Goal: Check status: Check status

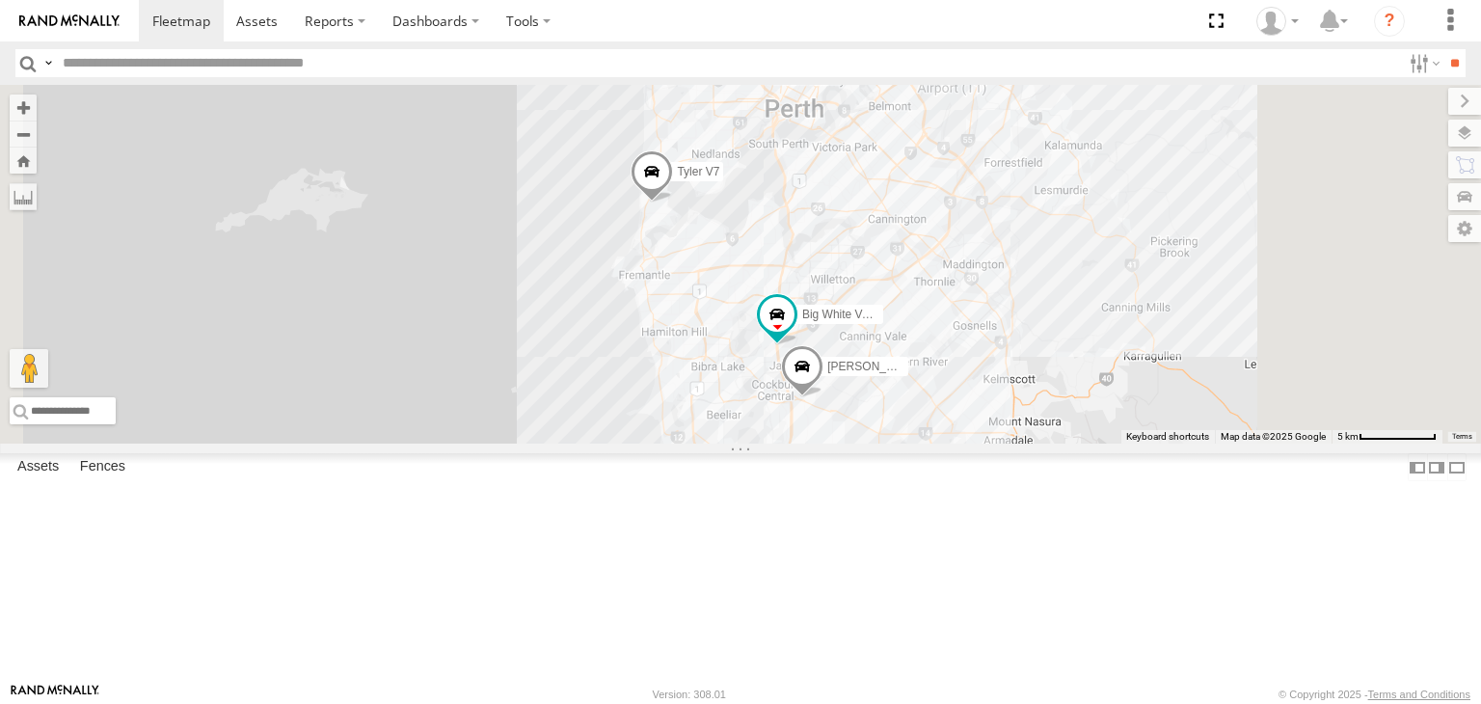
click at [0, 0] on span at bounding box center [0, 0] width 0 height 0
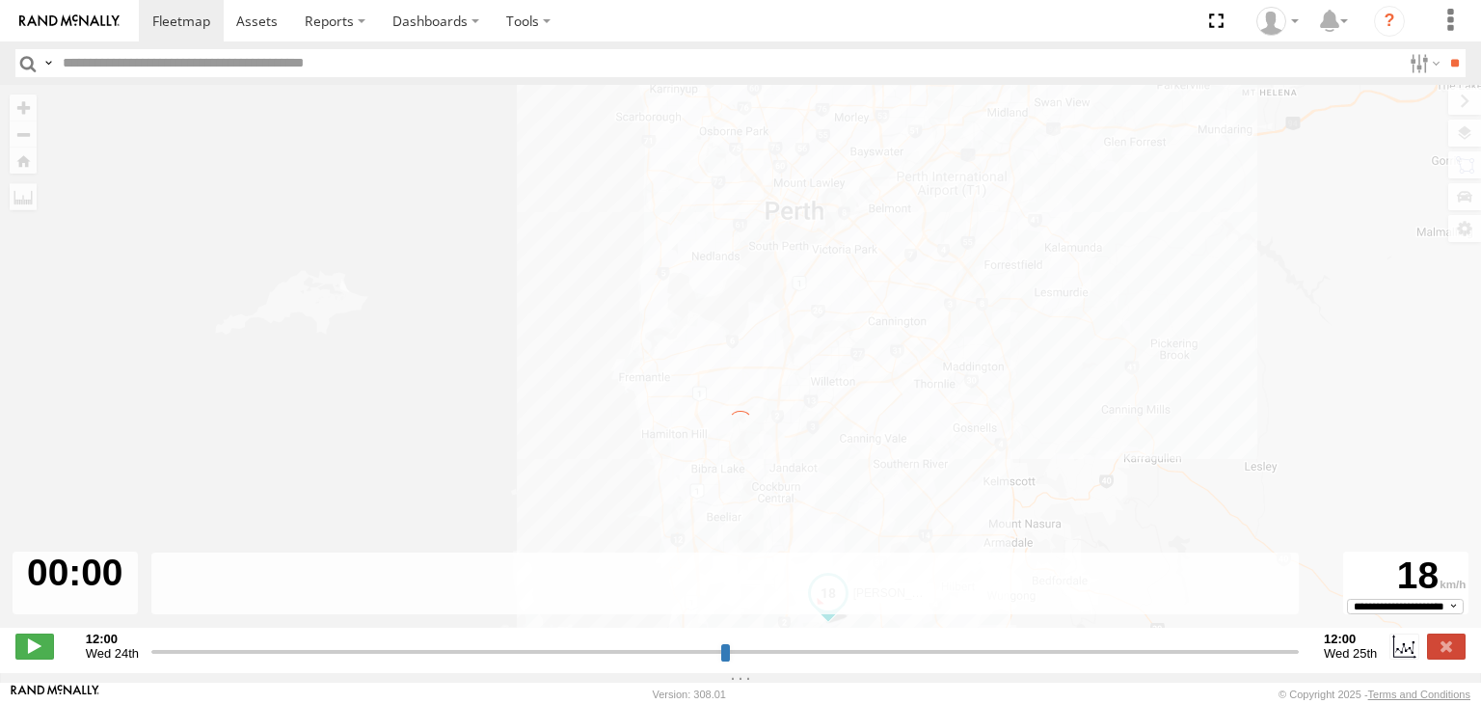
type input "**********"
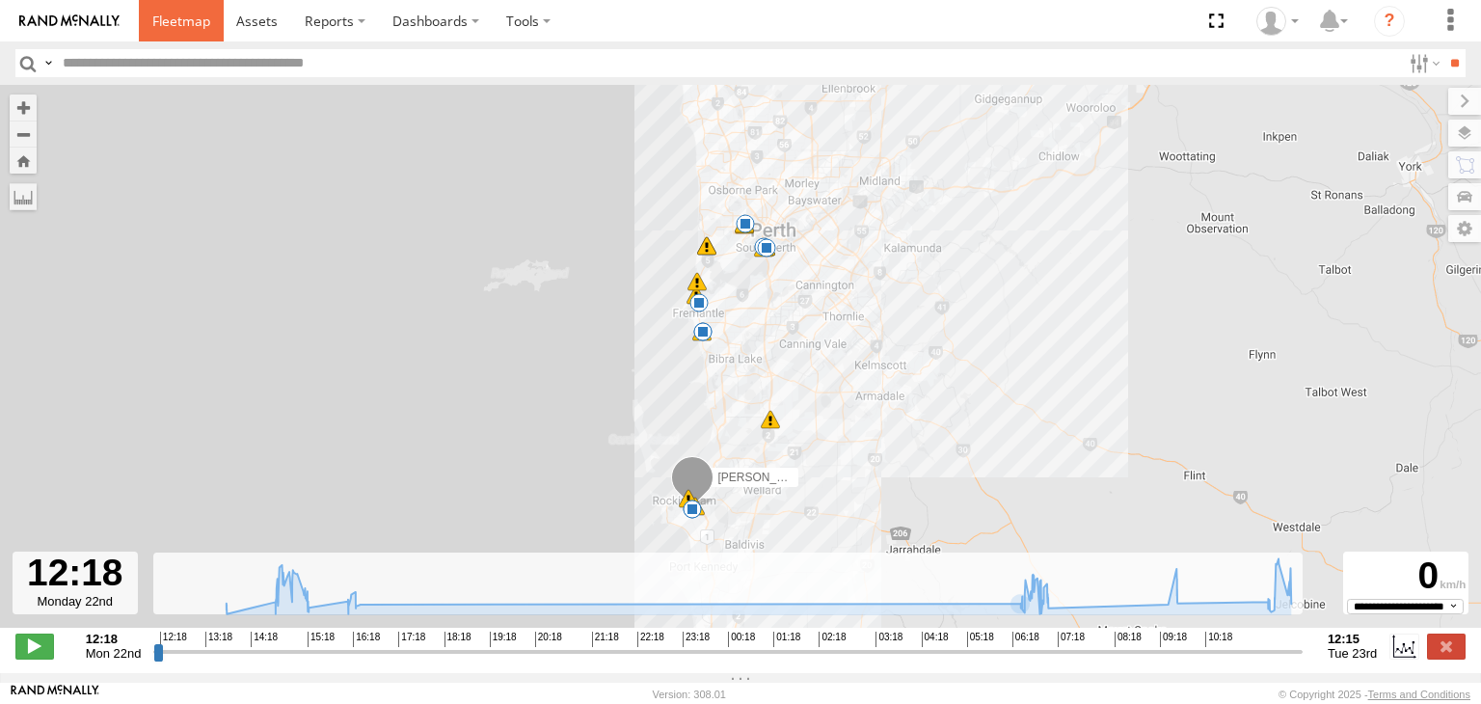
click at [186, 32] on link at bounding box center [181, 20] width 85 height 41
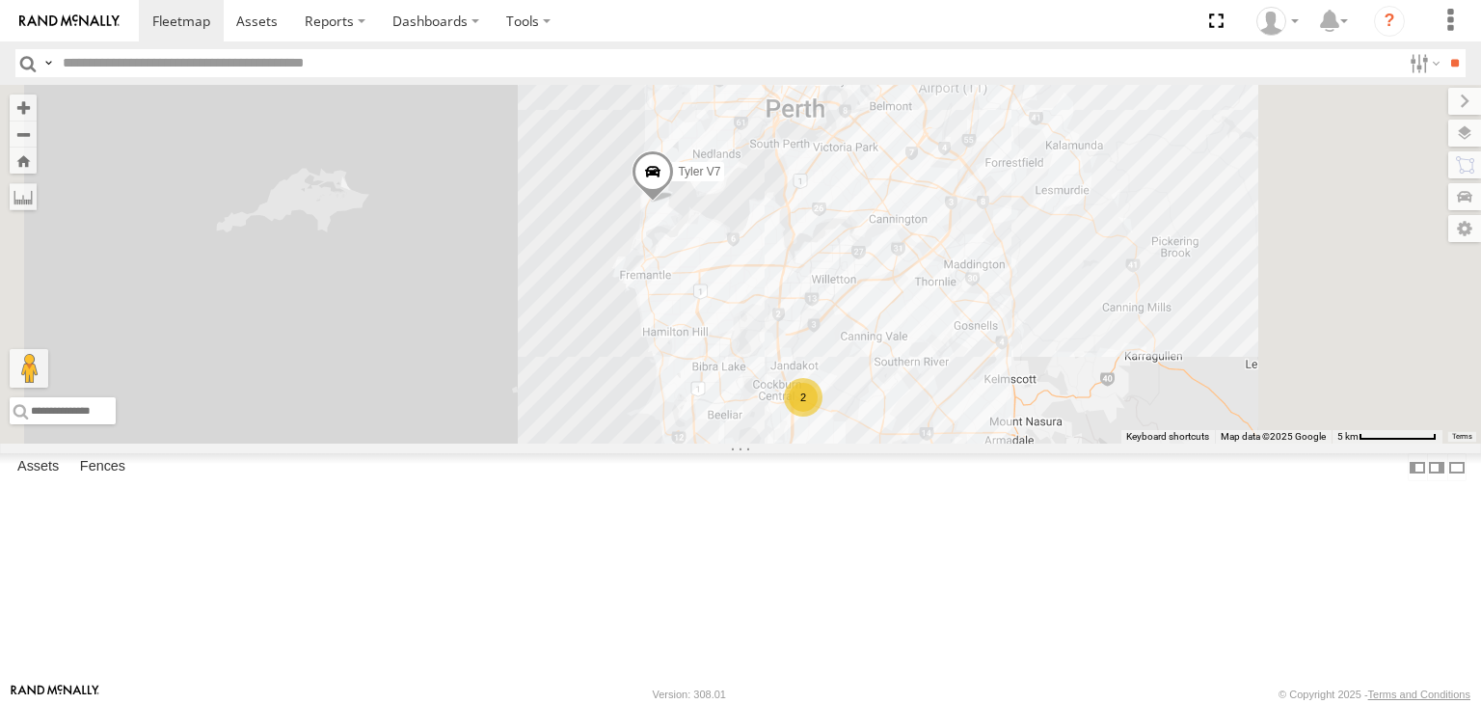
click at [0, 0] on div "[PERSON_NAME] V9 All Assets" at bounding box center [0, 0] width 0 height 0
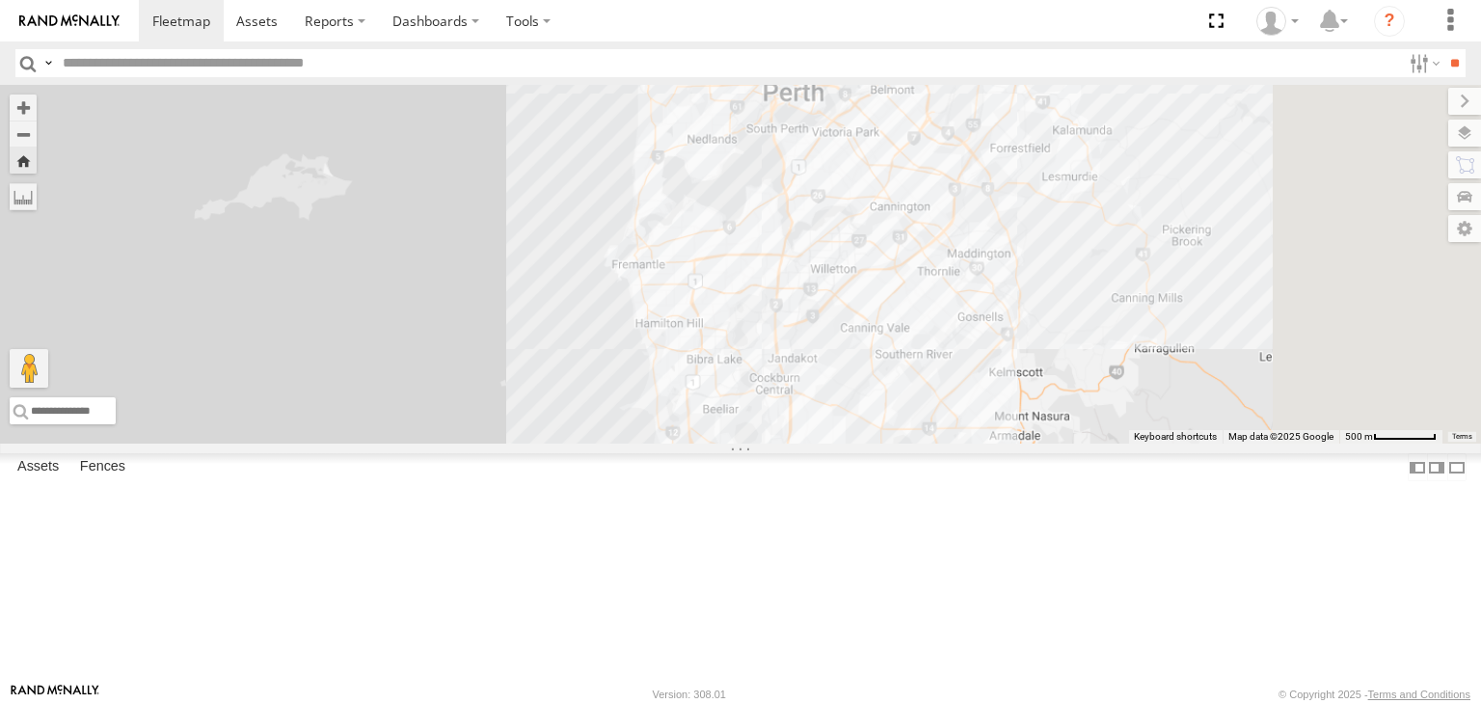
click at [0, 0] on div "[PERSON_NAME] V9 All Assets" at bounding box center [0, 0] width 0 height 0
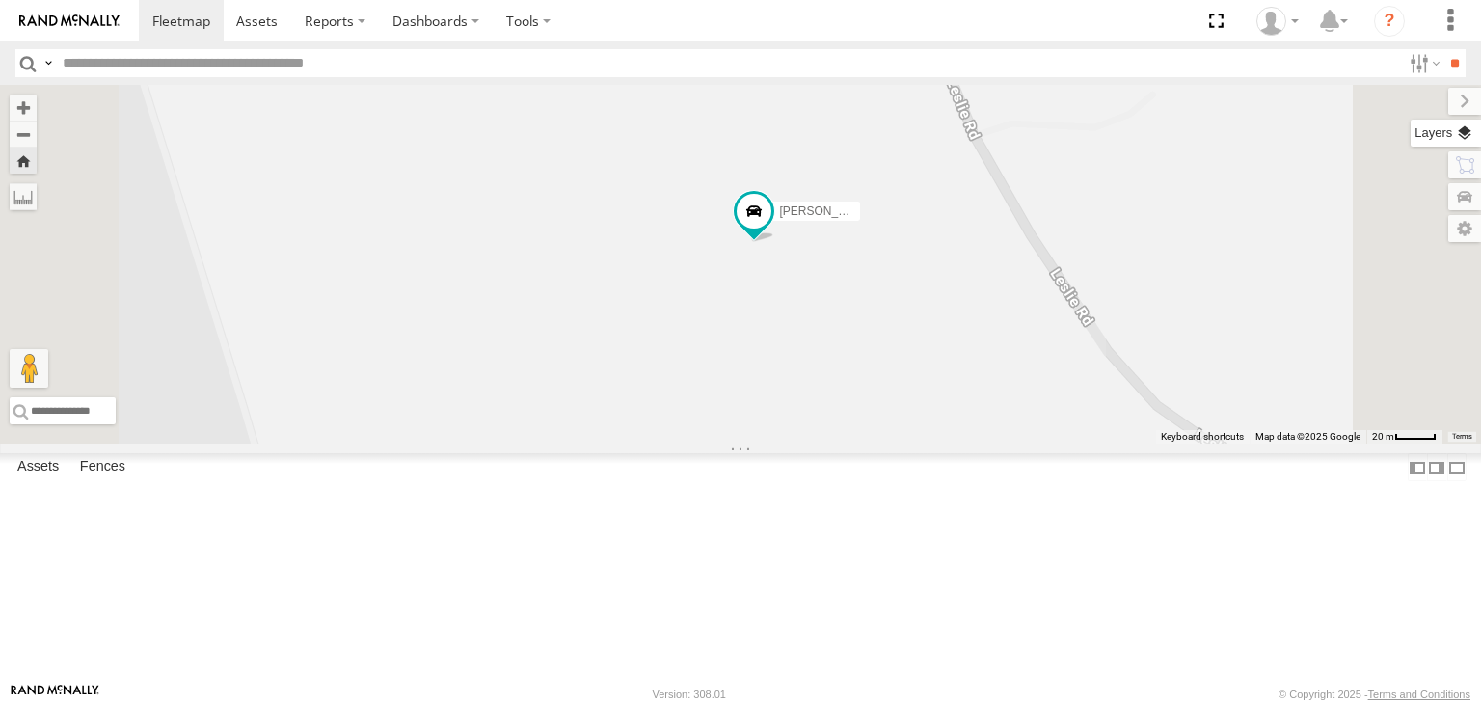
click at [1468, 146] on label at bounding box center [1445, 133] width 70 height 27
click at [0, 0] on span "Basemaps" at bounding box center [0, 0] width 0 height 0
click at [0, 0] on span "Satellite + Roadmap" at bounding box center [0, 0] width 0 height 0
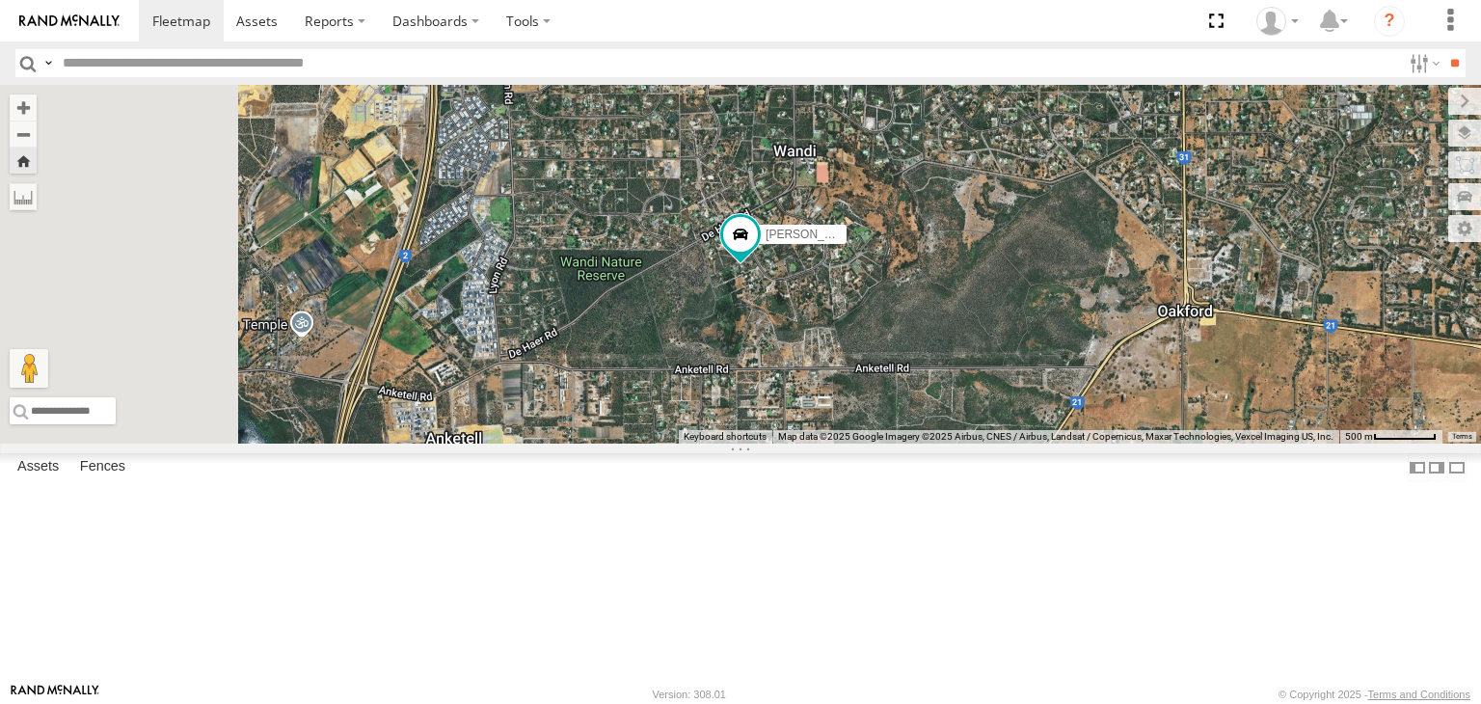
drag, startPoint x: 761, startPoint y: 648, endPoint x: 748, endPoint y: 648, distance: 12.5
click at [759, 443] on div "[PERSON_NAME] V9 Big White Van ([PERSON_NAME])" at bounding box center [740, 264] width 1481 height 359
click at [434, 424] on input "text" at bounding box center [222, 410] width 424 height 27
paste input "**********"
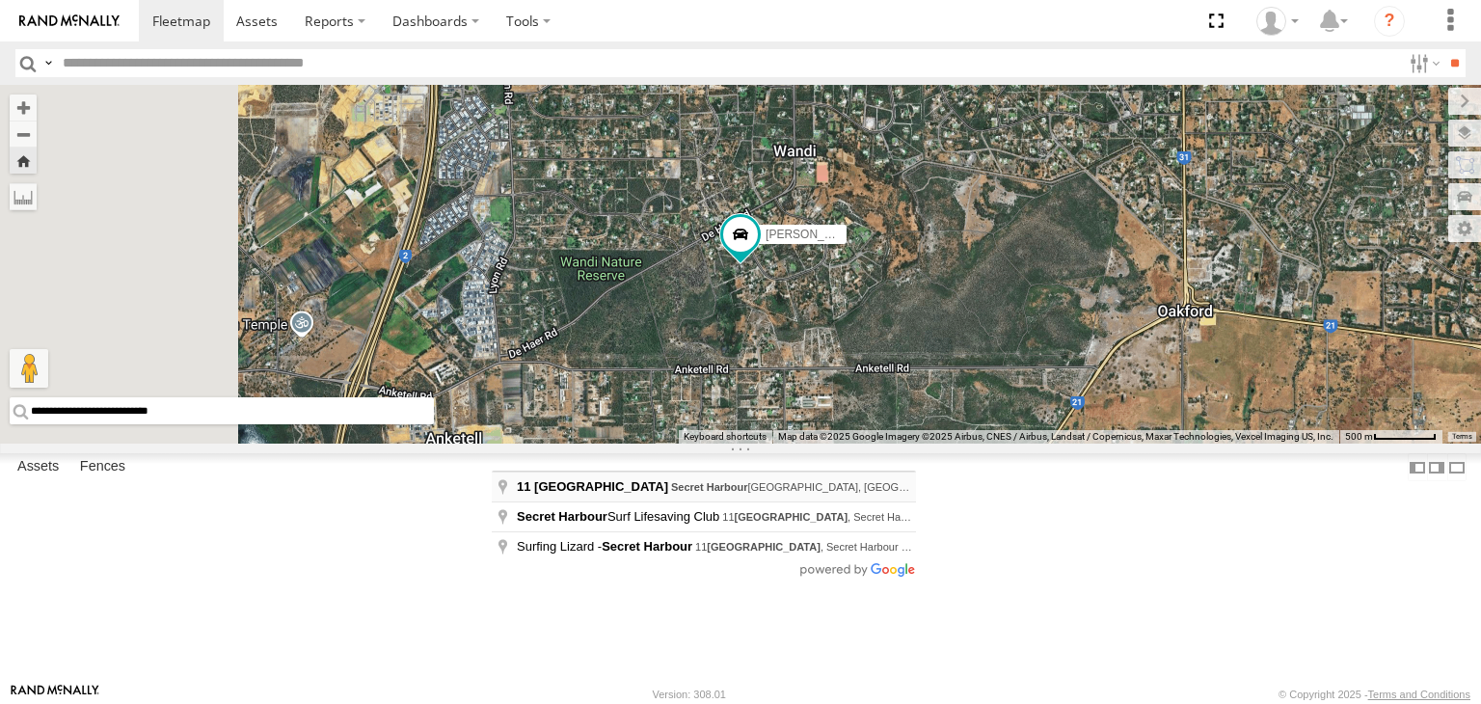
type input "**********"
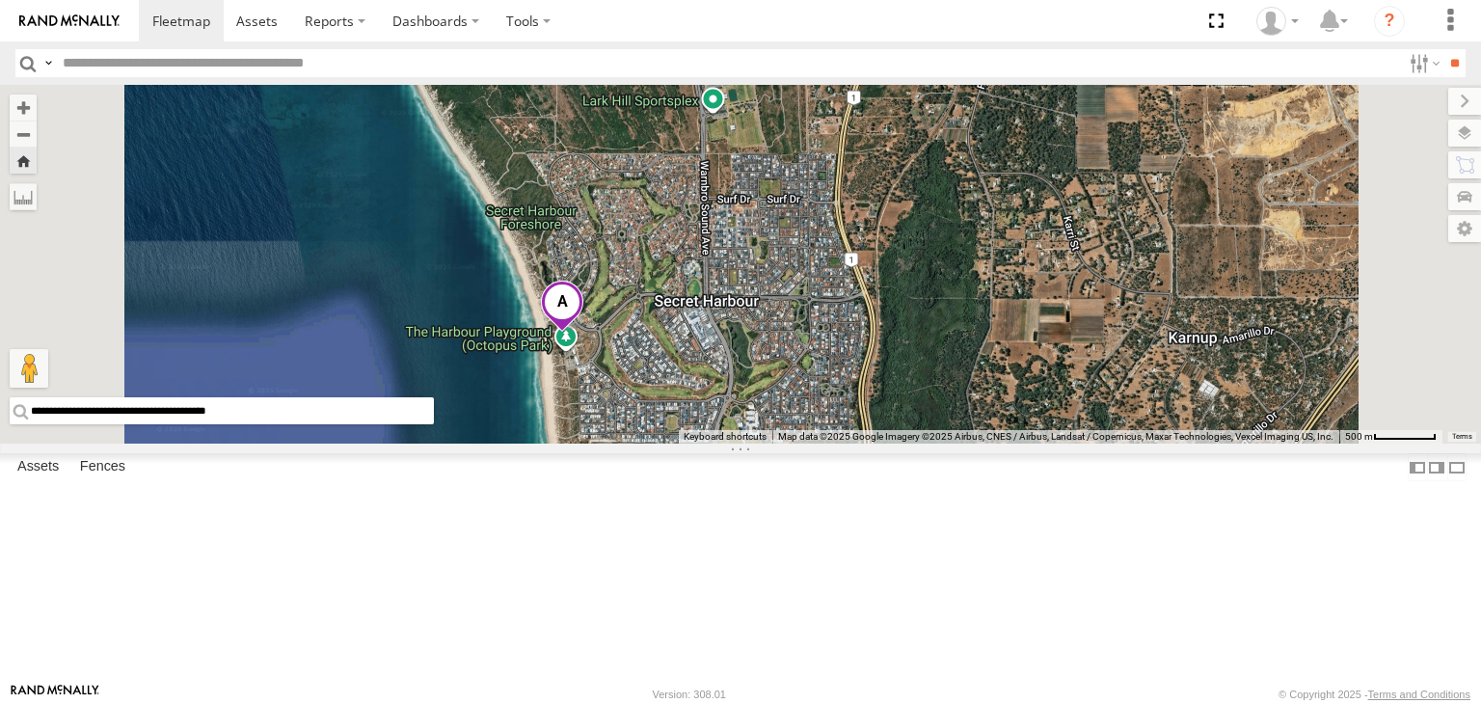
drag, startPoint x: 1002, startPoint y: 313, endPoint x: 983, endPoint y: 336, distance: 29.5
click at [983, 336] on div "[PERSON_NAME] V9 Big White Van ([PERSON_NAME])" at bounding box center [740, 264] width 1481 height 359
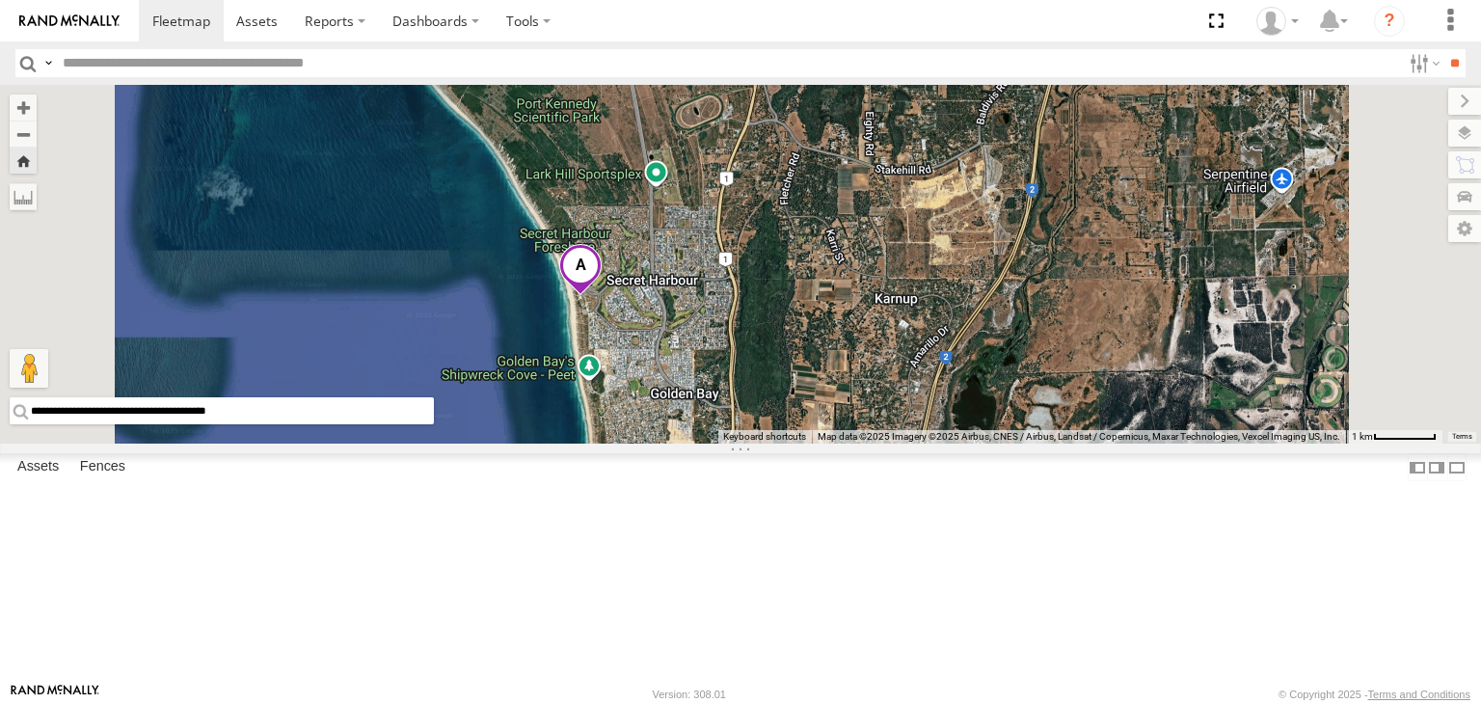
drag, startPoint x: 1040, startPoint y: 376, endPoint x: 969, endPoint y: 400, distance: 75.3
click at [969, 400] on div "[PERSON_NAME] V9 Big White Van ([PERSON_NAME])" at bounding box center [740, 264] width 1481 height 359
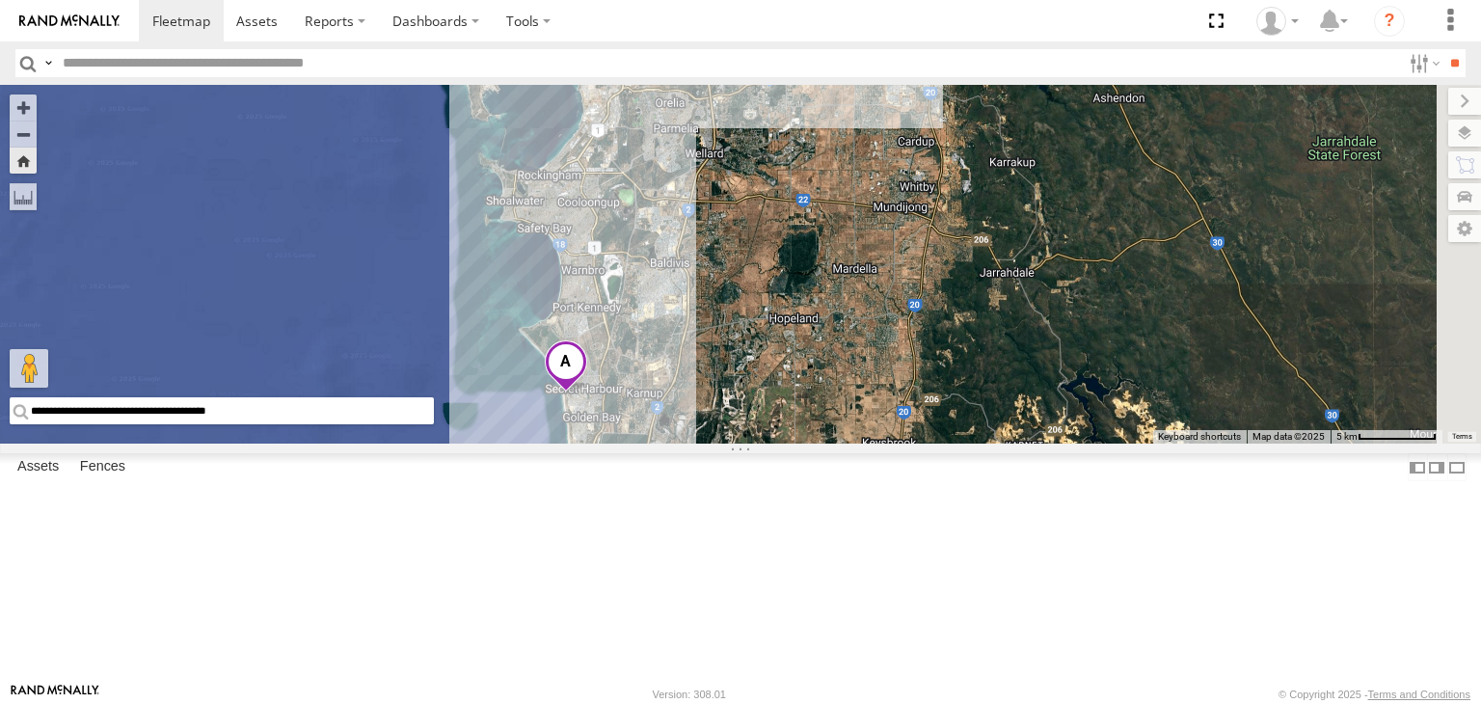
drag, startPoint x: 1060, startPoint y: 376, endPoint x: 929, endPoint y: 483, distance: 169.2
click at [929, 443] on div "[PERSON_NAME] V9 Big White Van ([PERSON_NAME])" at bounding box center [740, 264] width 1481 height 359
click at [780, 47] on span at bounding box center [758, 21] width 42 height 52
click at [587, 392] on span at bounding box center [566, 366] width 42 height 52
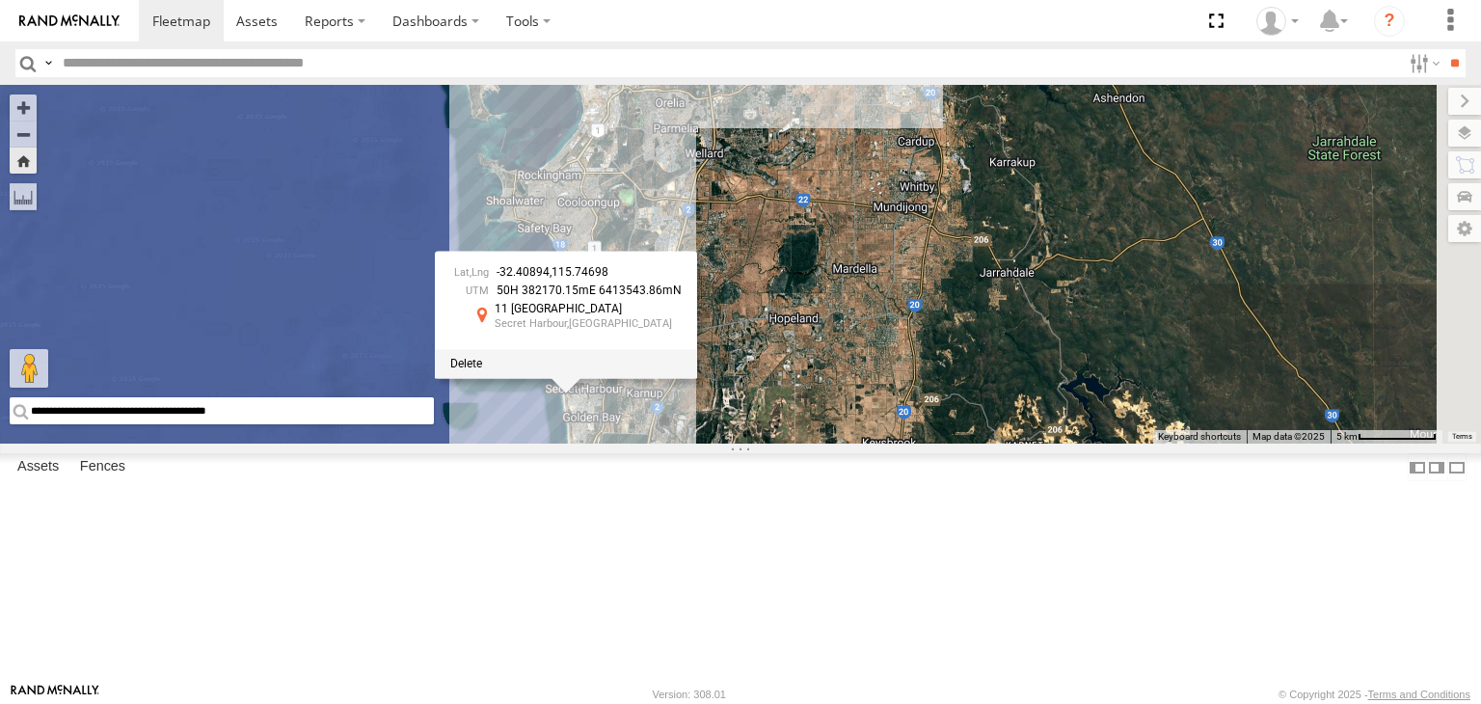
click at [1002, 370] on div "[PERSON_NAME] V9 Big White Van ([PERSON_NAME]) -32.40894 , 115.74698 50H 382170…" at bounding box center [740, 264] width 1481 height 359
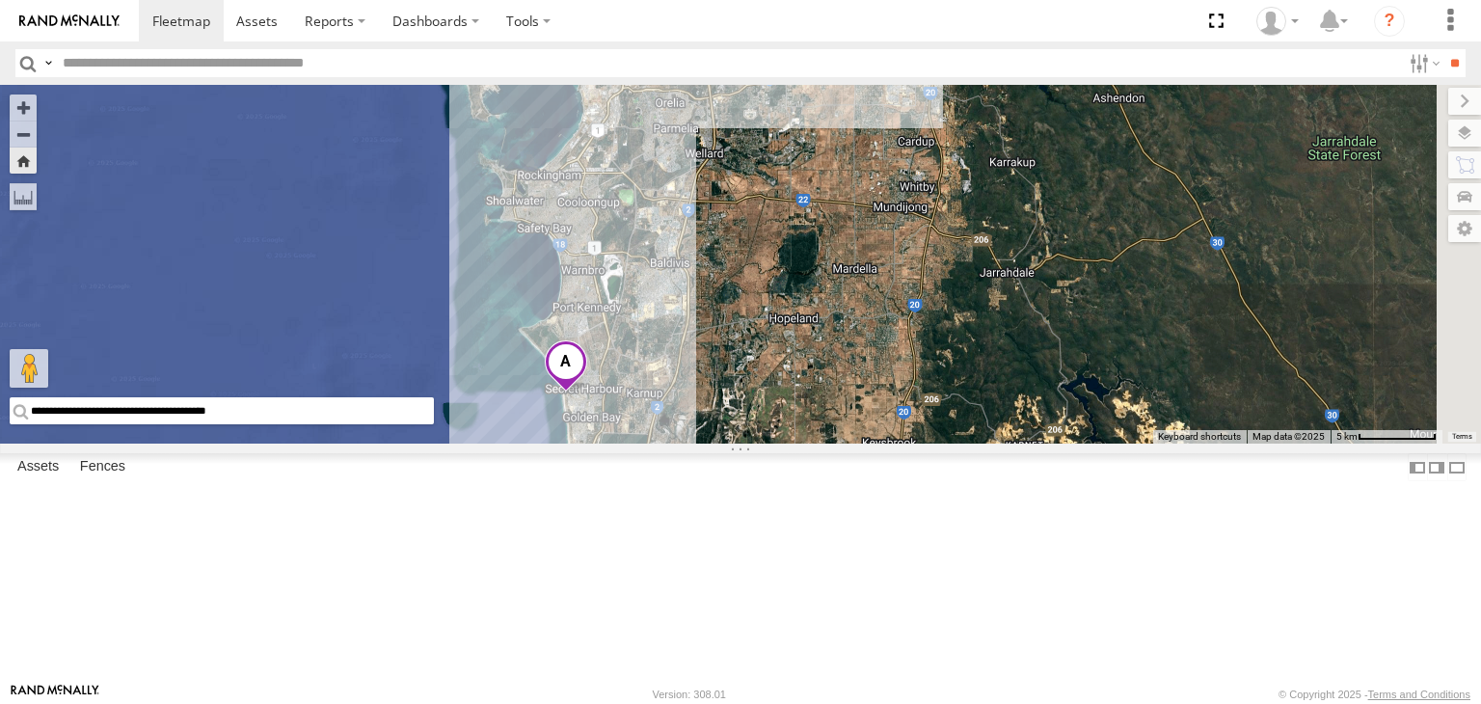
click at [776, 34] on span at bounding box center [758, 16] width 35 height 35
click at [0, 0] on div "All Assets" at bounding box center [0, 0] width 0 height 0
